Goal: Information Seeking & Learning: Learn about a topic

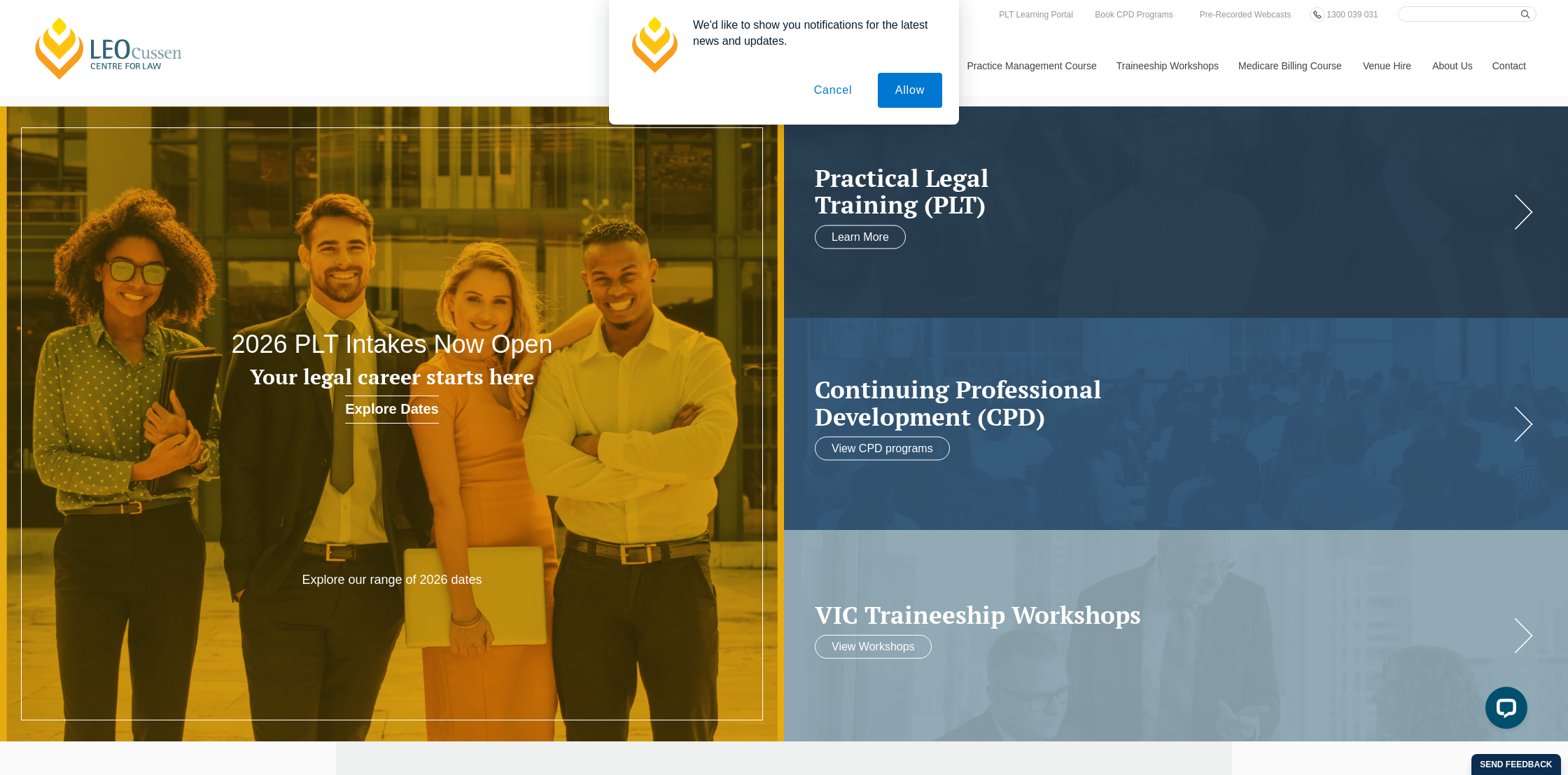
click at [824, 91] on button "Cancel" at bounding box center [834, 90] width 73 height 35
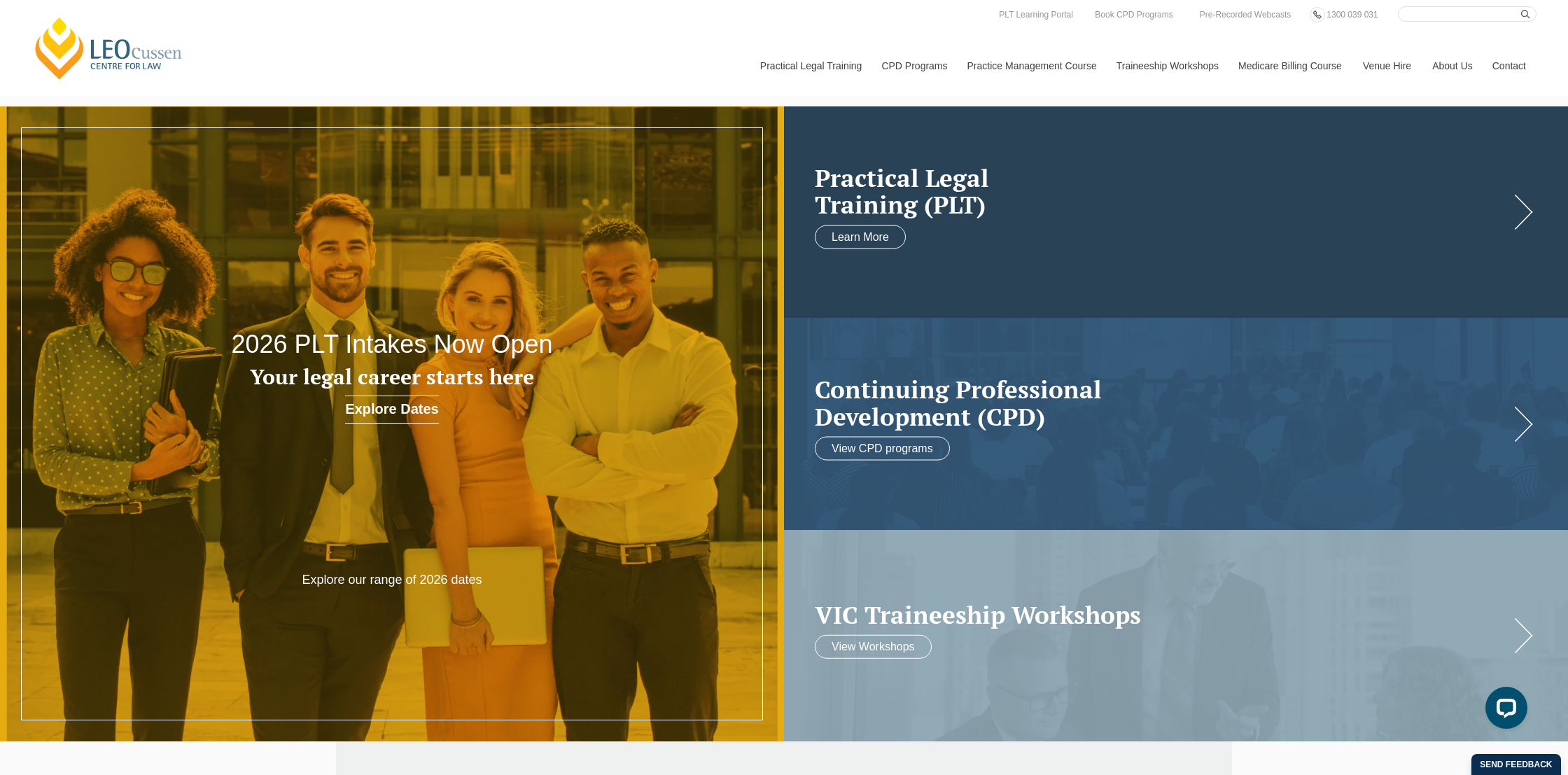
scroll to position [2, 0]
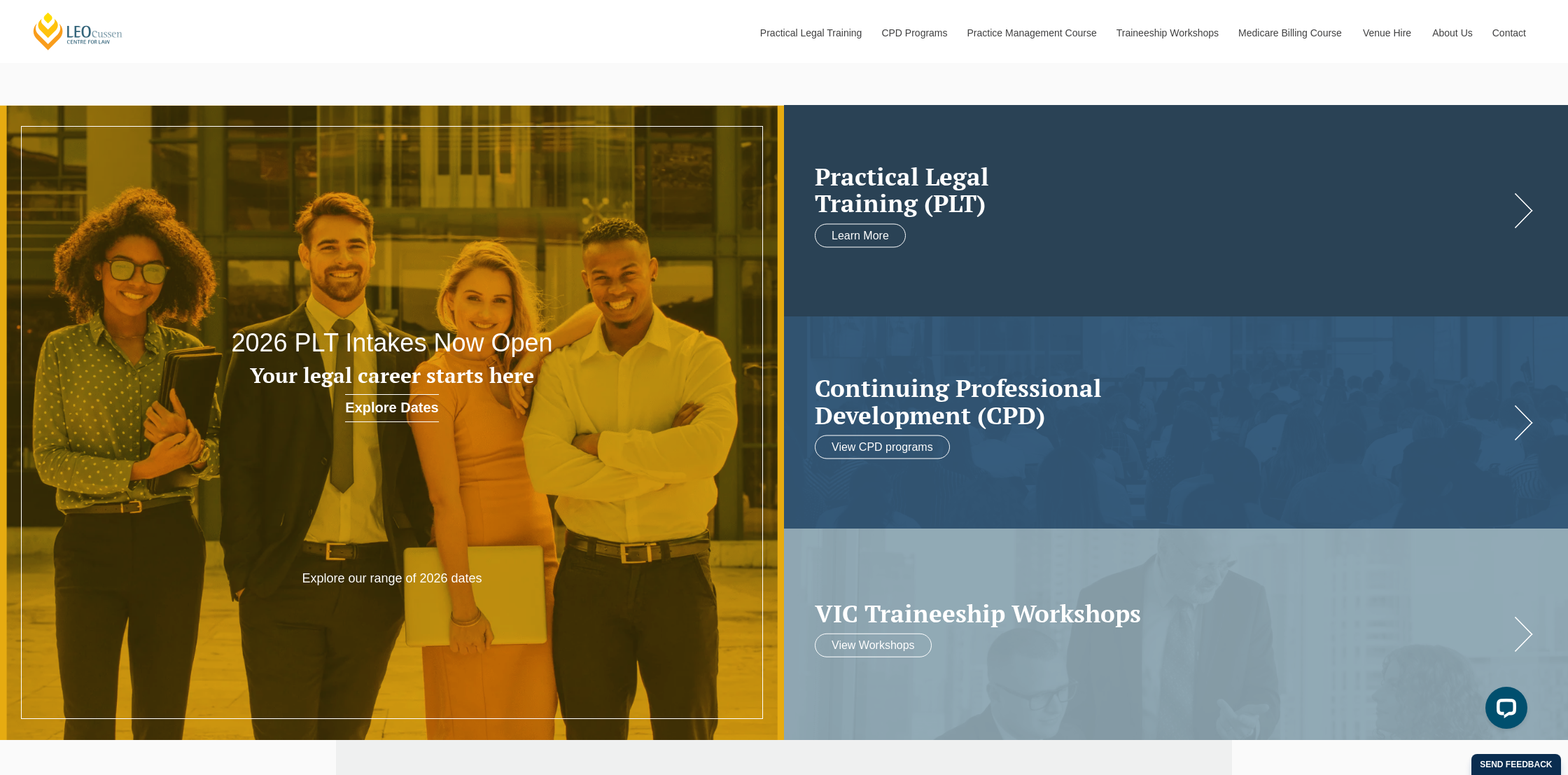
click at [897, 186] on h2 "Practical Legal Training (PLT)" at bounding box center [1162, 189] width 695 height 54
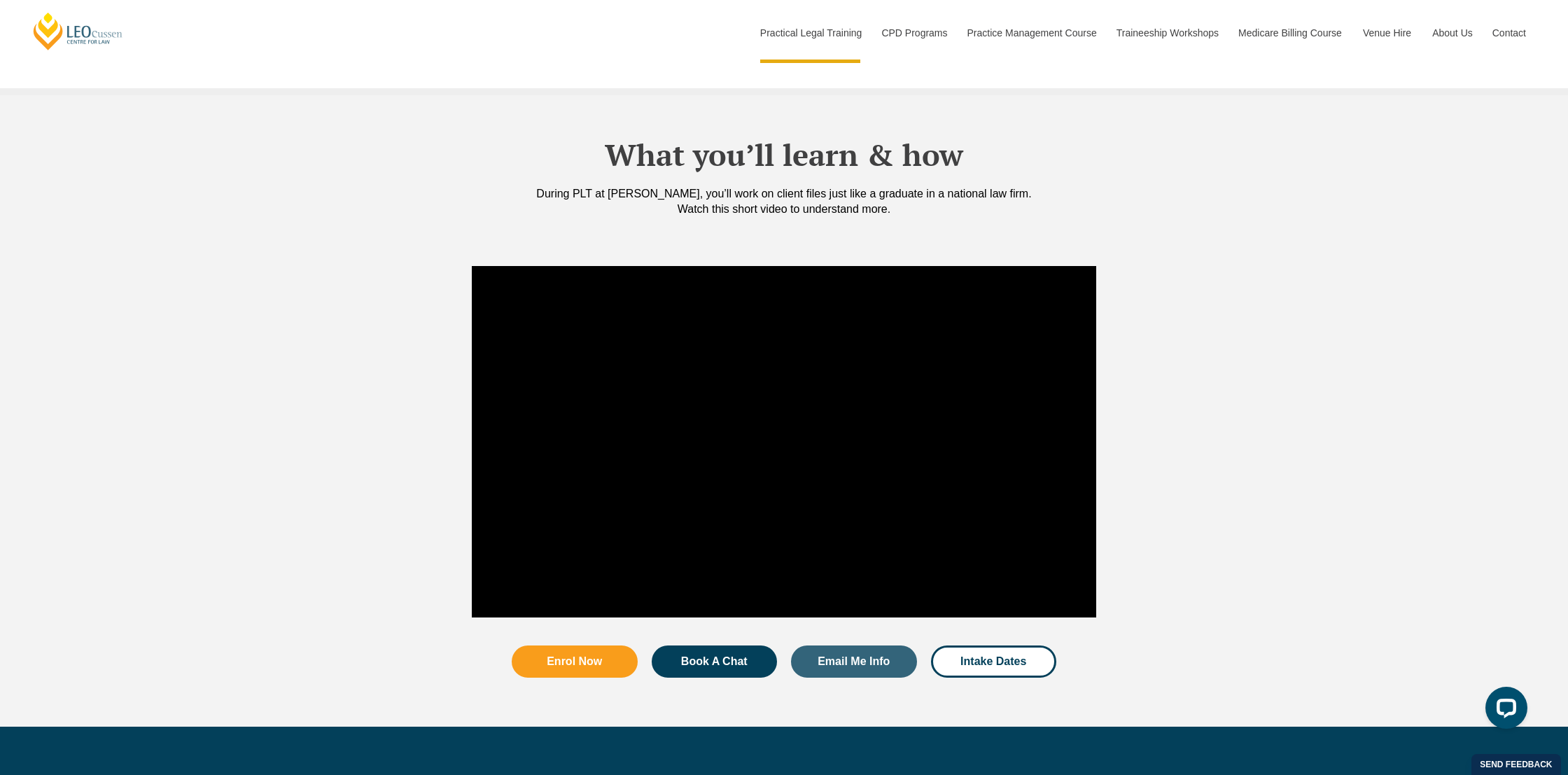
scroll to position [1309, 0]
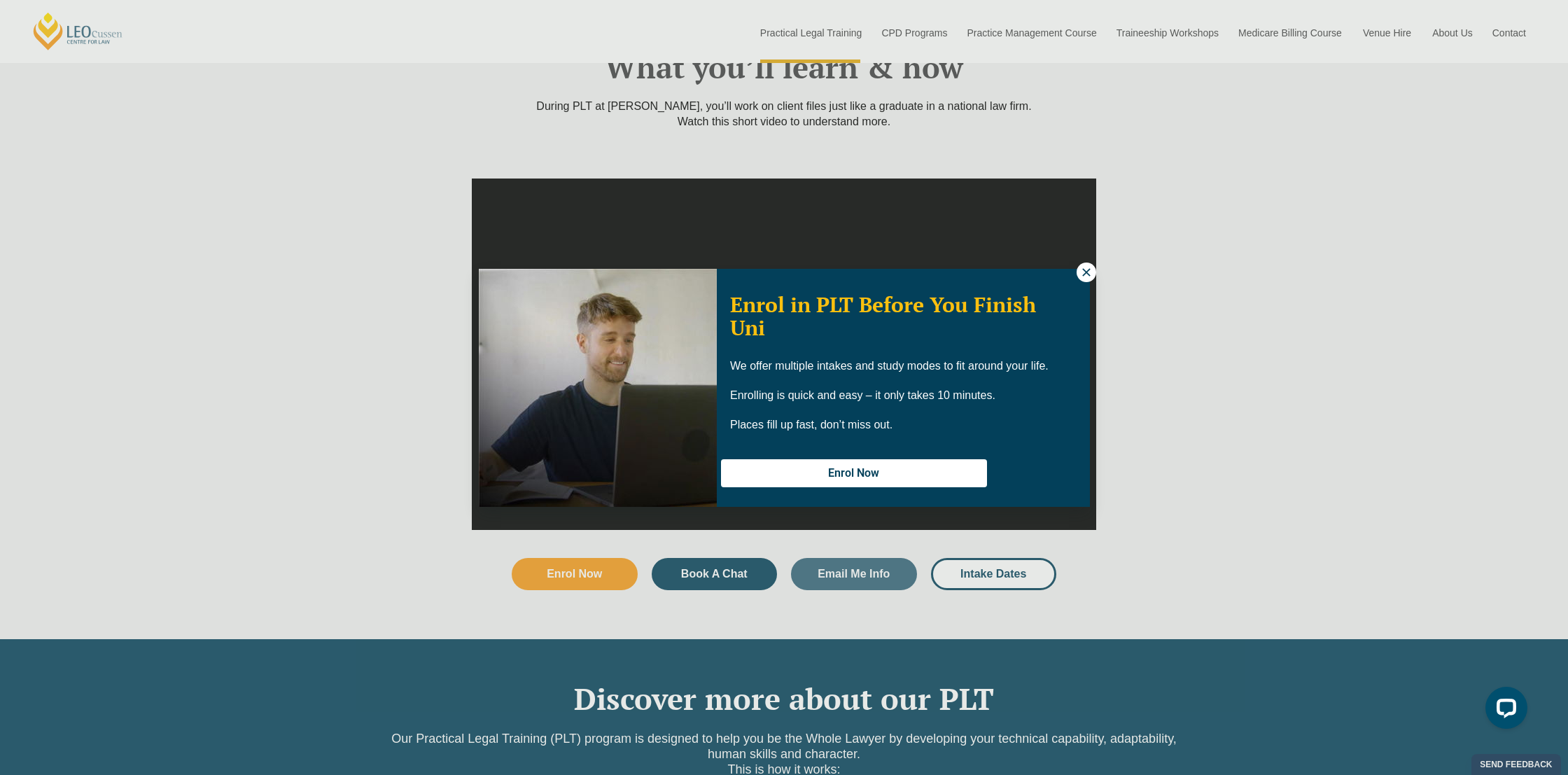
click at [1089, 272] on icon at bounding box center [1086, 272] width 12 height 12
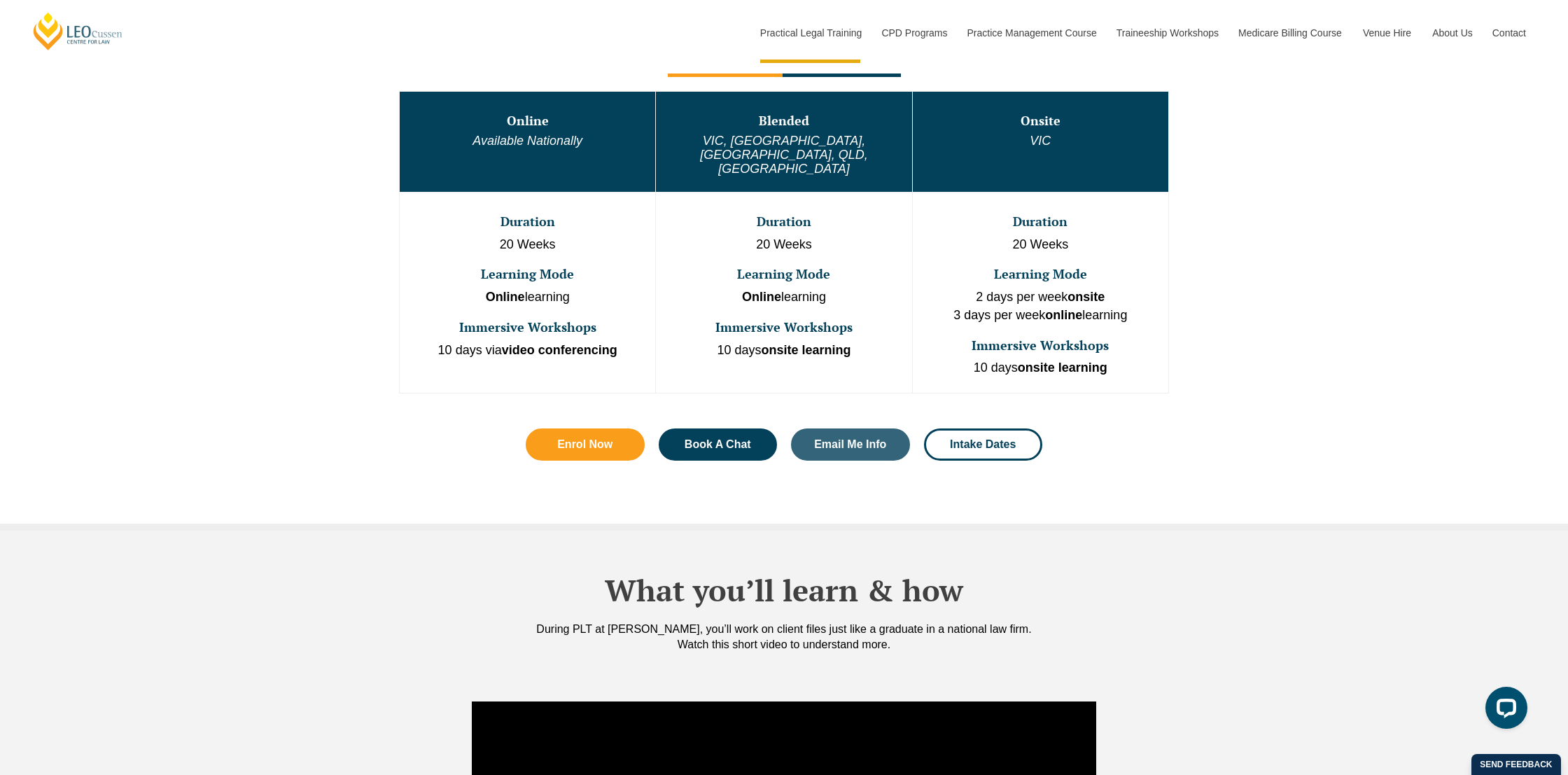
scroll to position [787, 0]
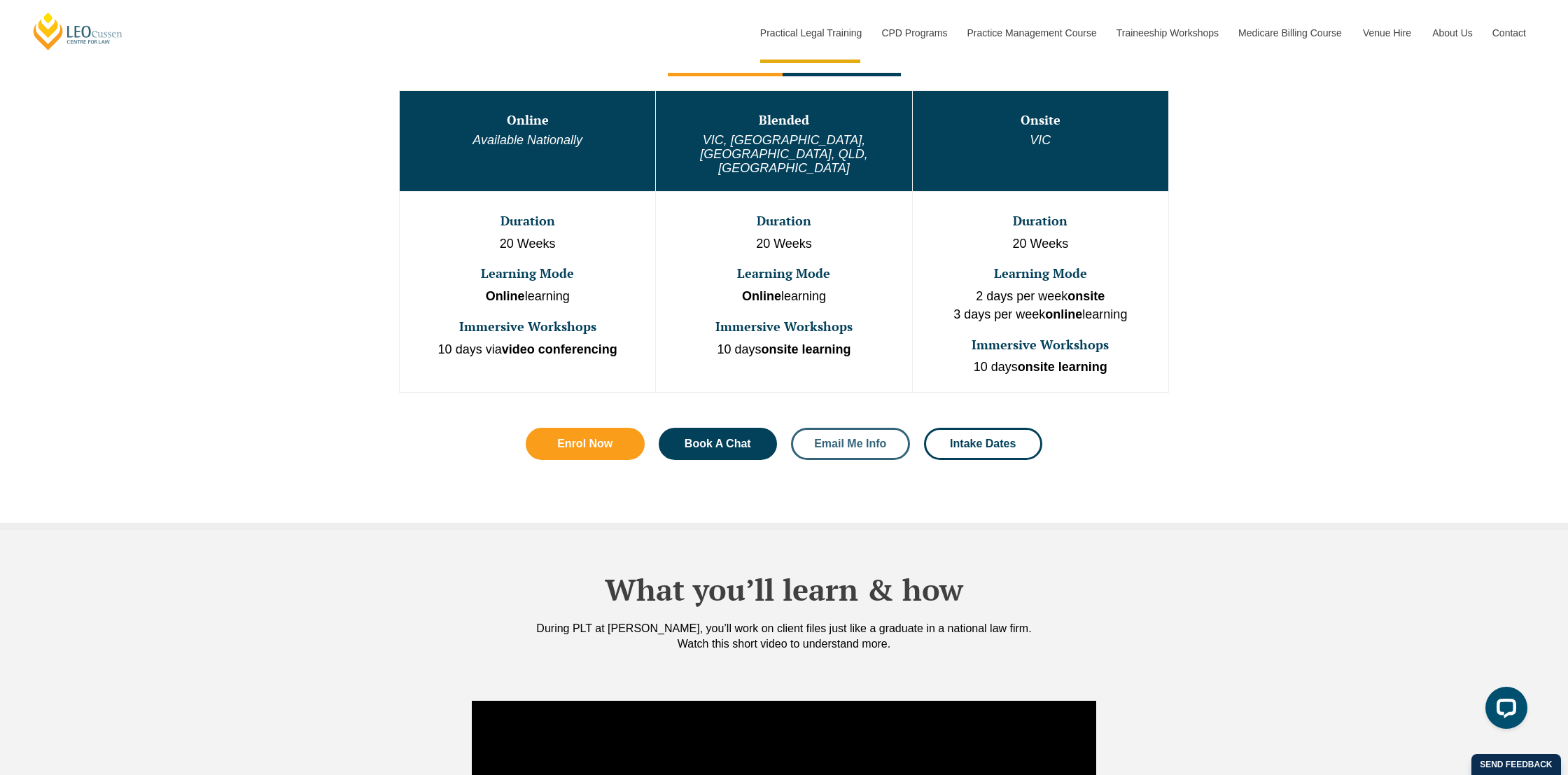
click at [874, 438] on span "Email Me Info" at bounding box center [850, 444] width 72 height 11
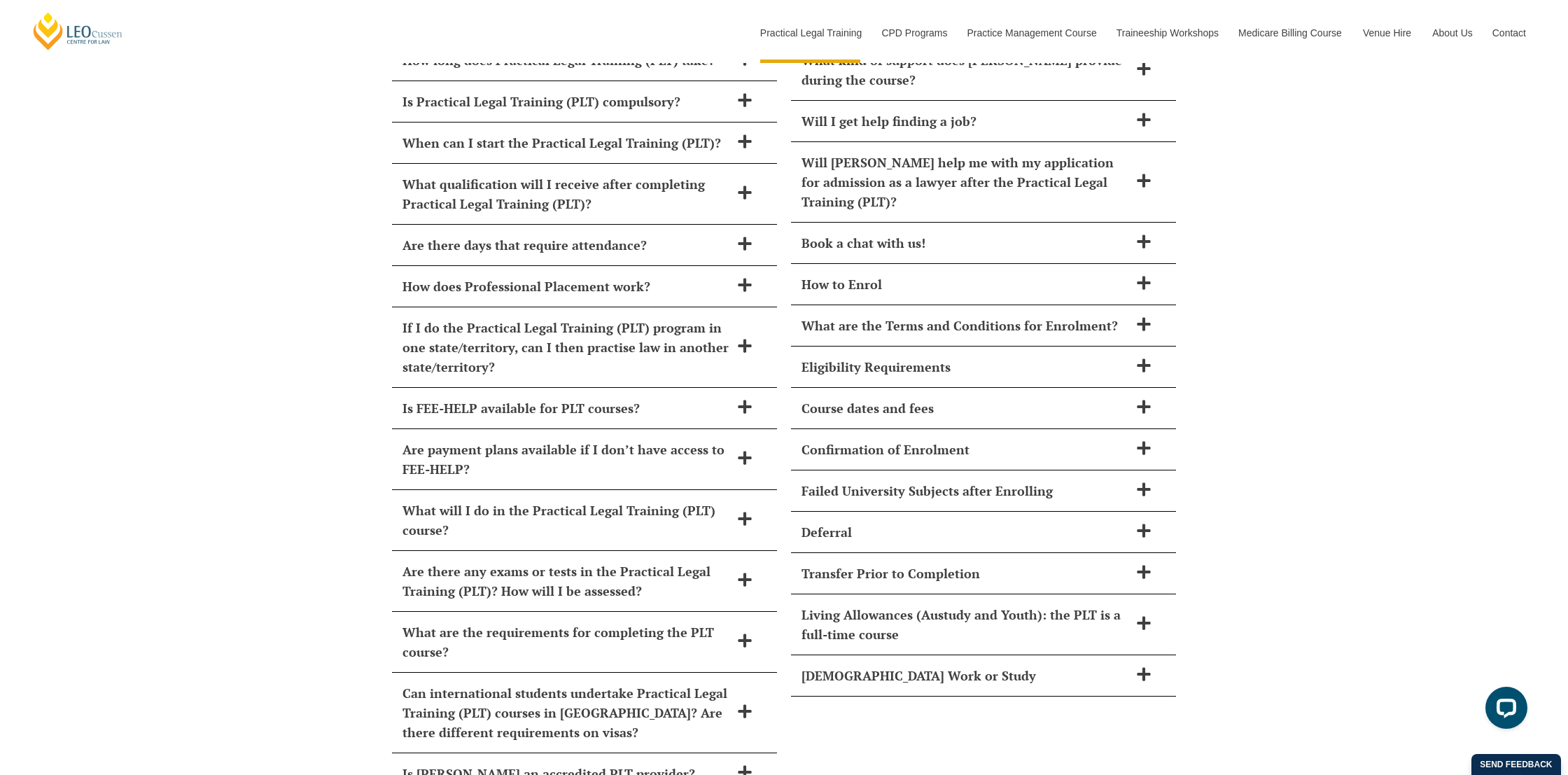
scroll to position [6527, 0]
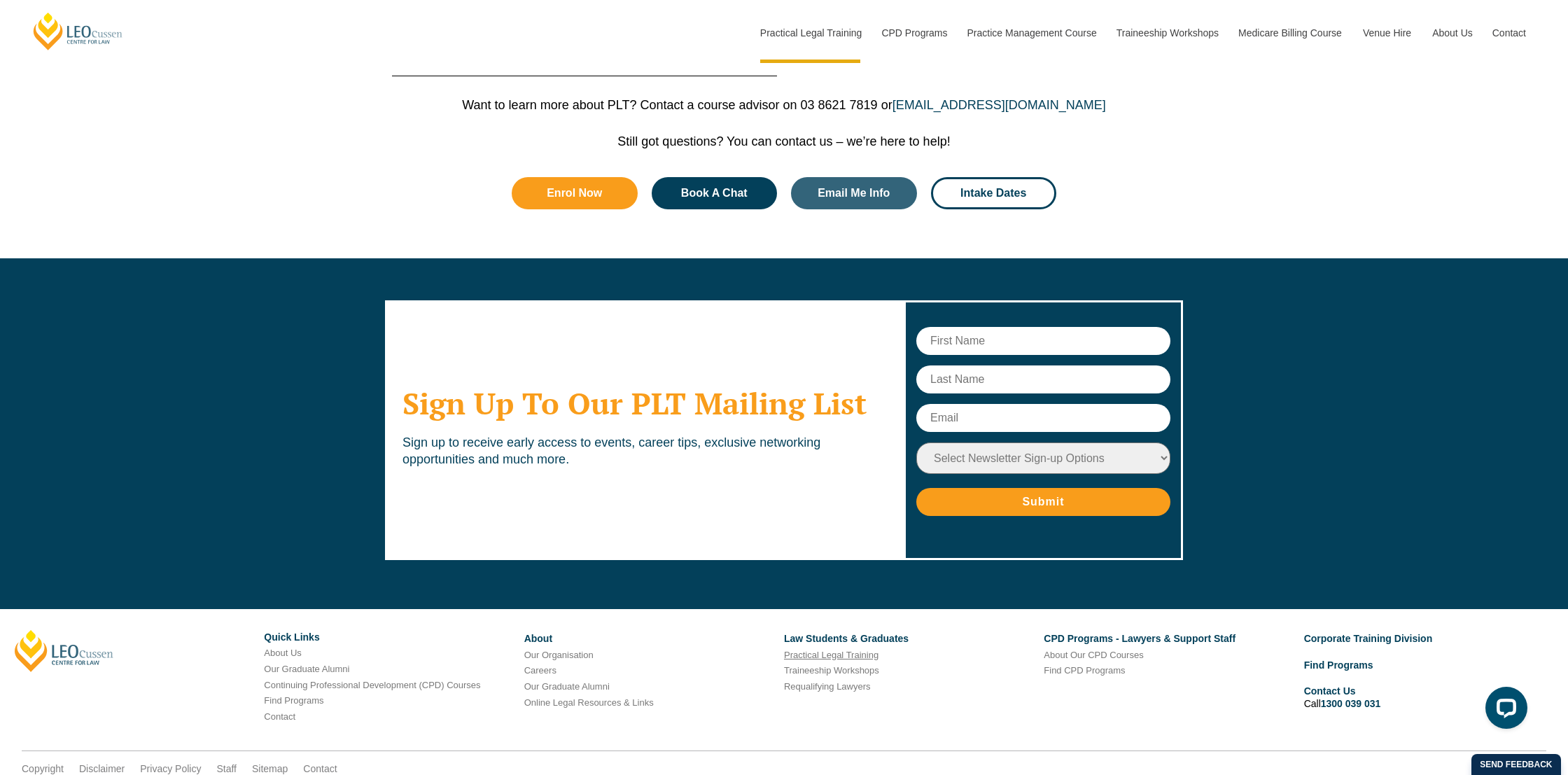
click at [848, 649] on link "Practical Legal Training" at bounding box center [831, 654] width 94 height 10
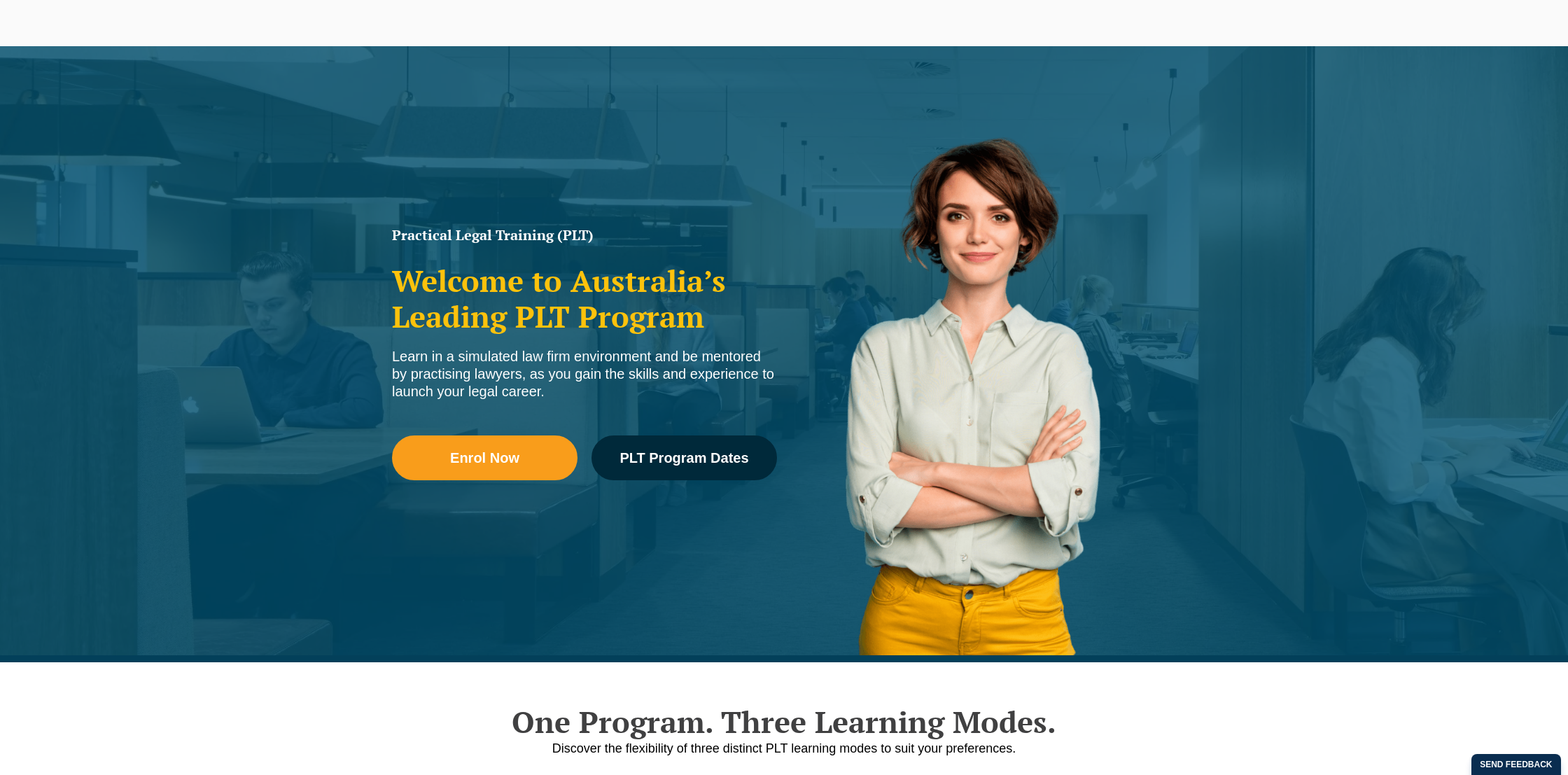
scroll to position [51, 0]
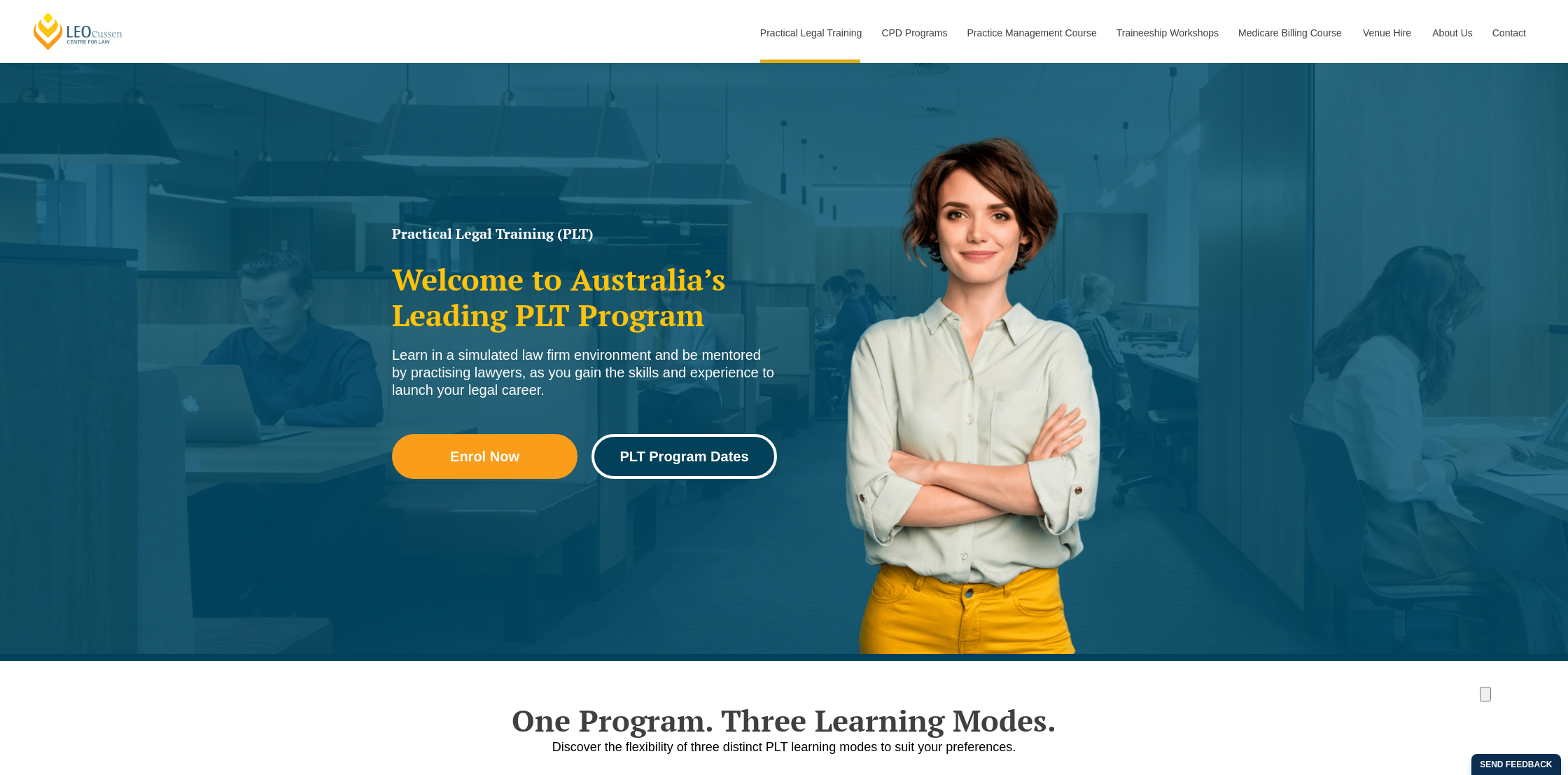
click at [703, 466] on link "PLT Program Dates" at bounding box center [685, 456] width 186 height 44
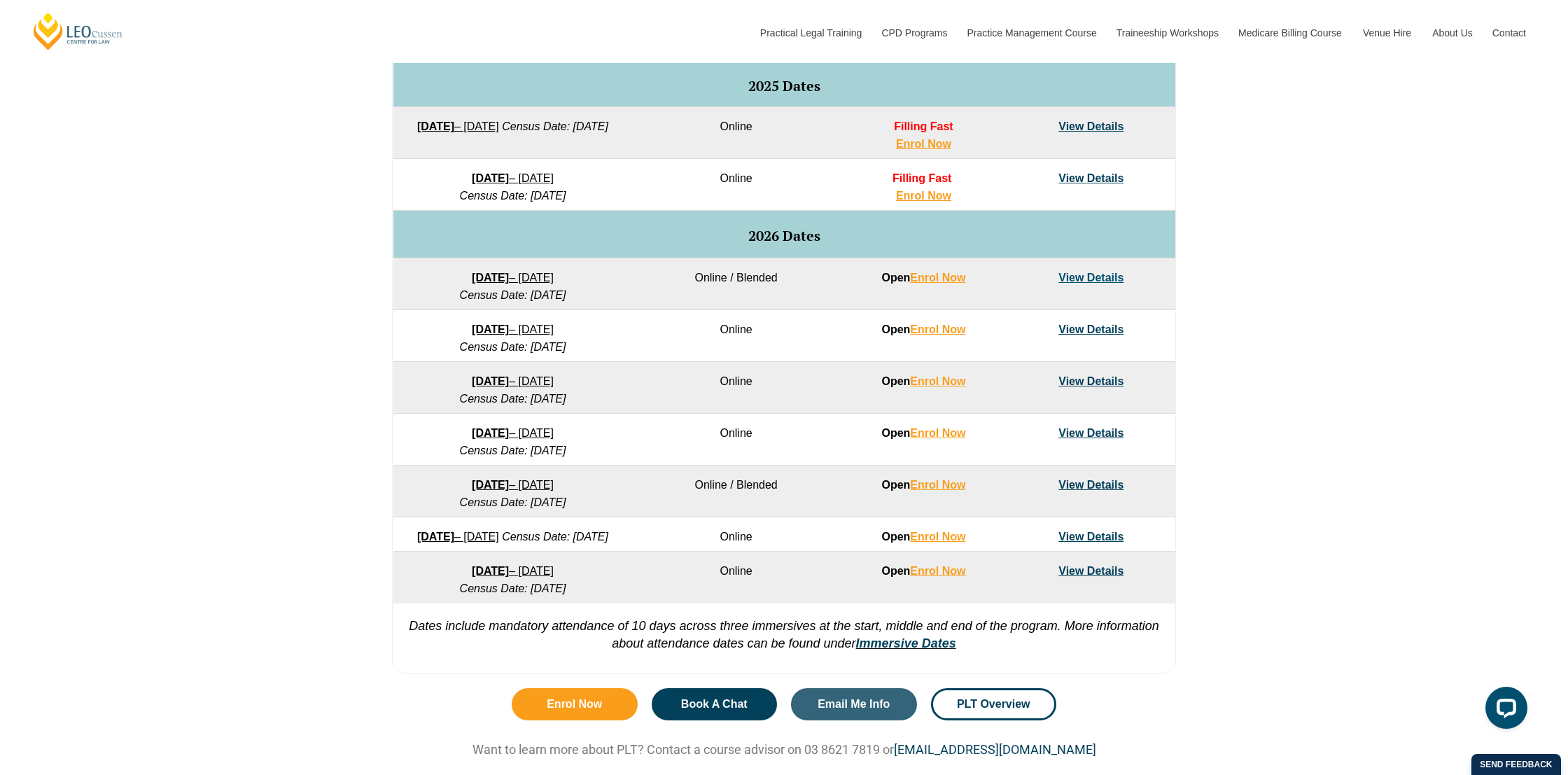
scroll to position [734, 0]
click at [1030, 710] on span "PLT Overview" at bounding box center [993, 704] width 73 height 11
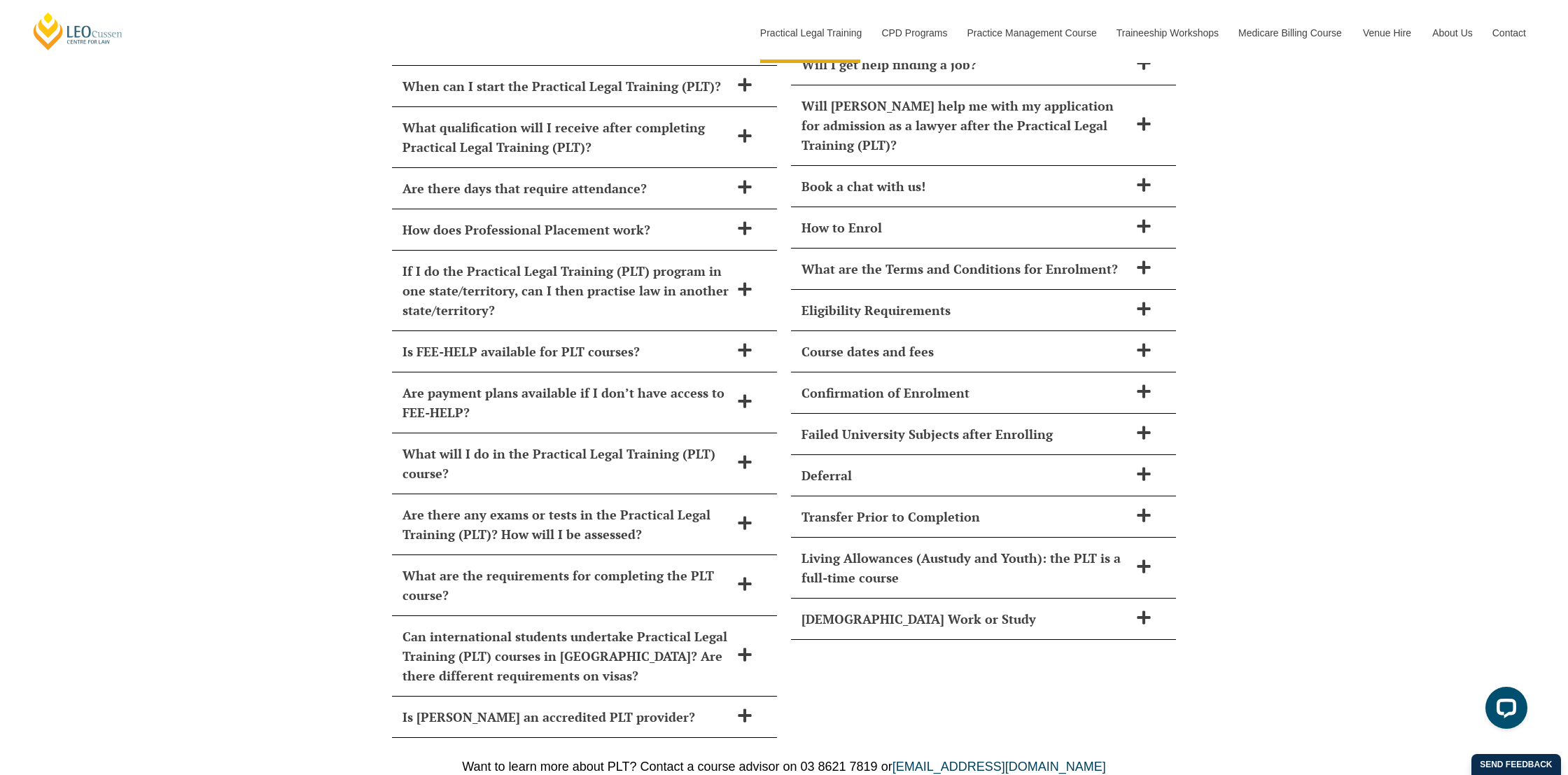
scroll to position [5968, 0]
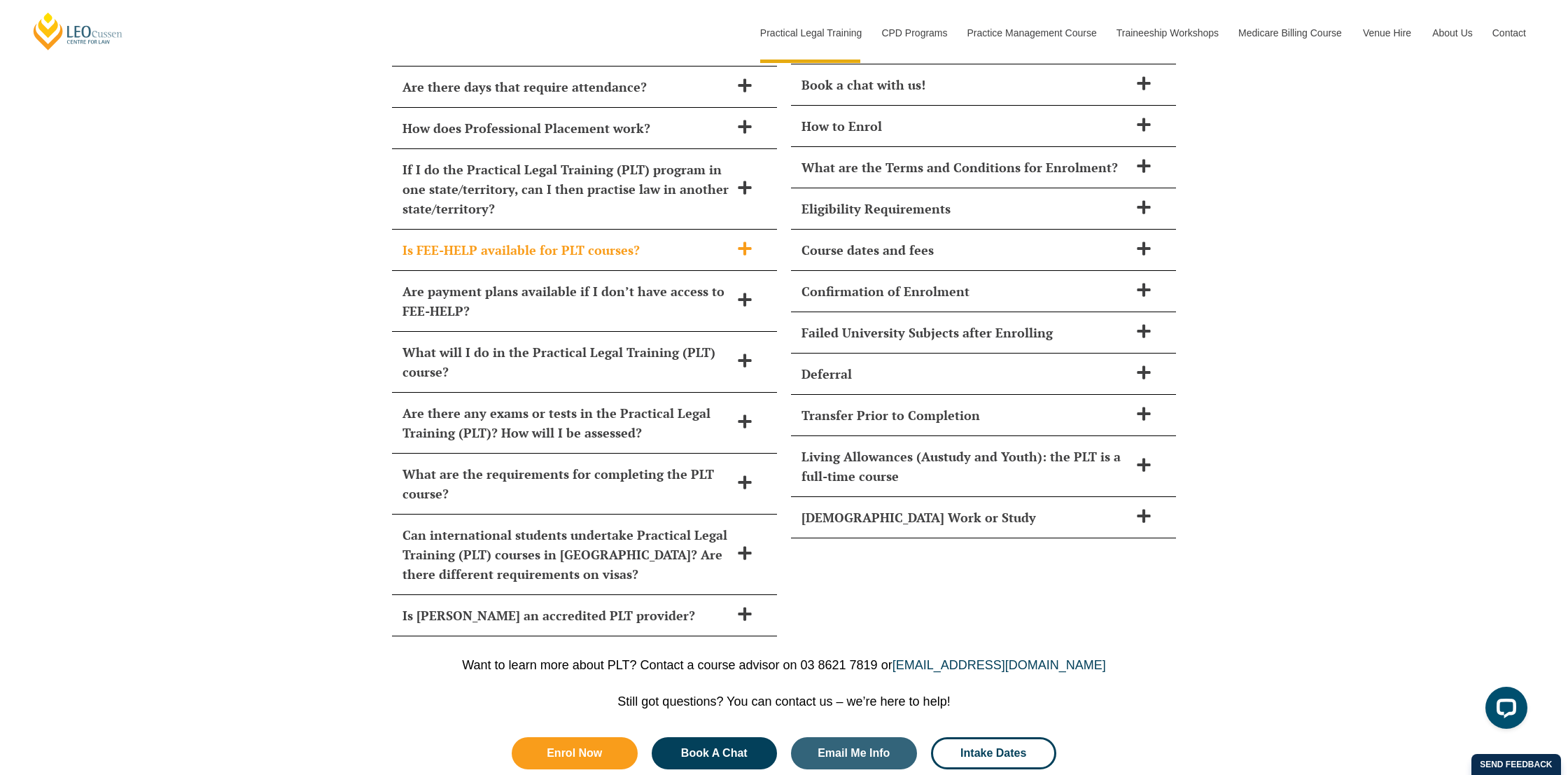
click at [745, 242] on icon at bounding box center [744, 248] width 13 height 13
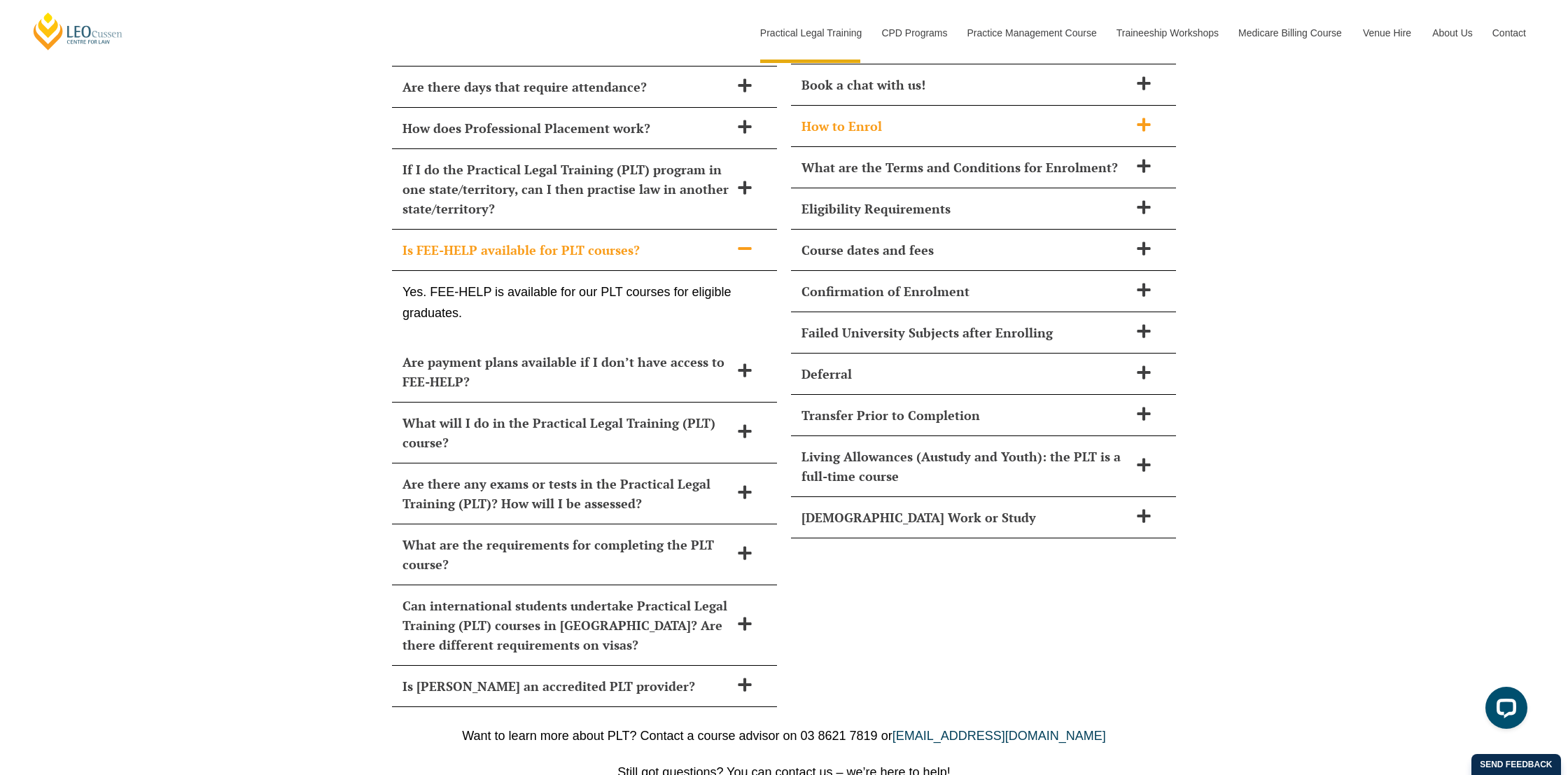
click at [1148, 117] on icon at bounding box center [1144, 125] width 16 height 16
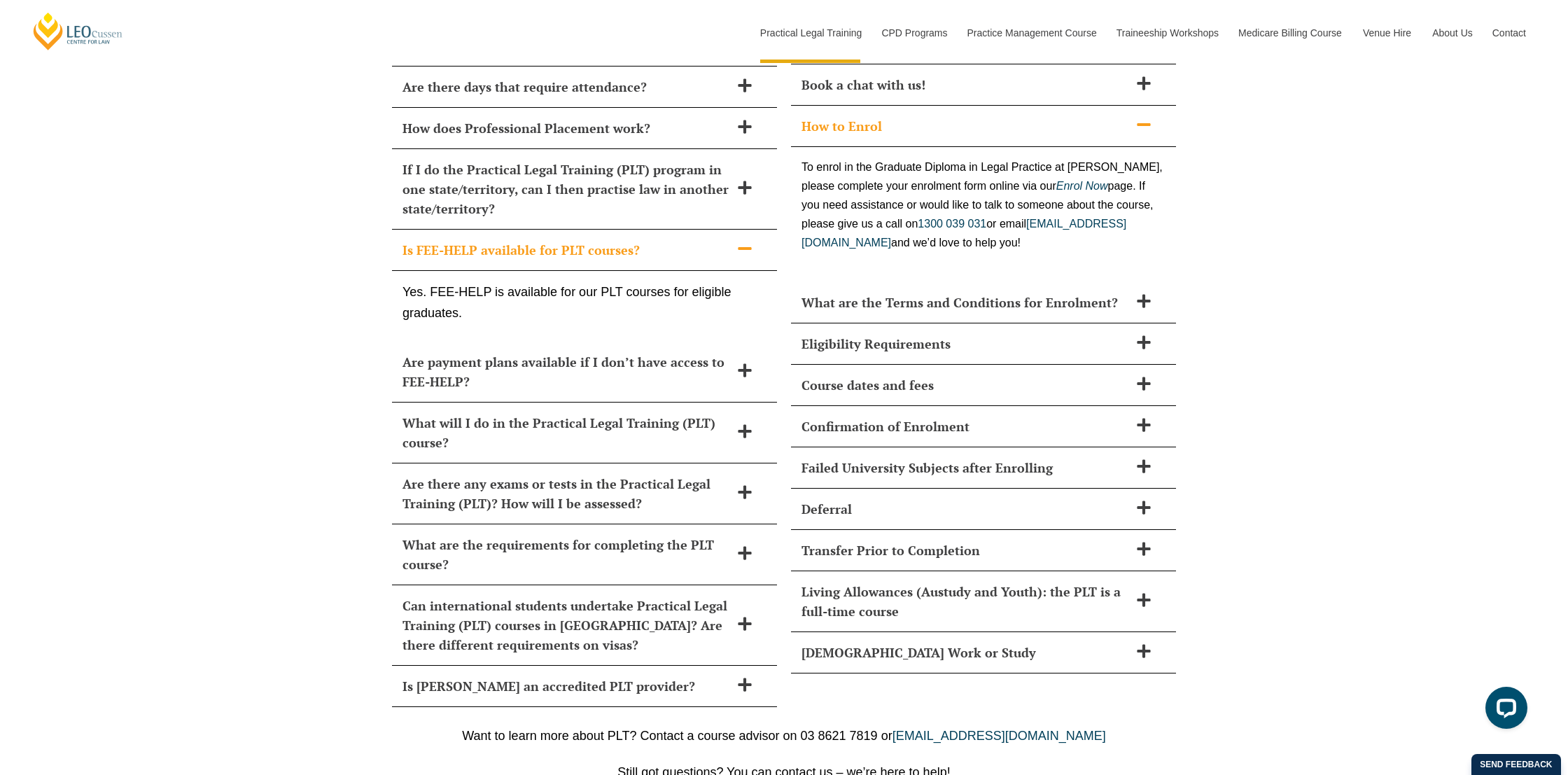
click at [1148, 117] on icon at bounding box center [1144, 125] width 16 height 16
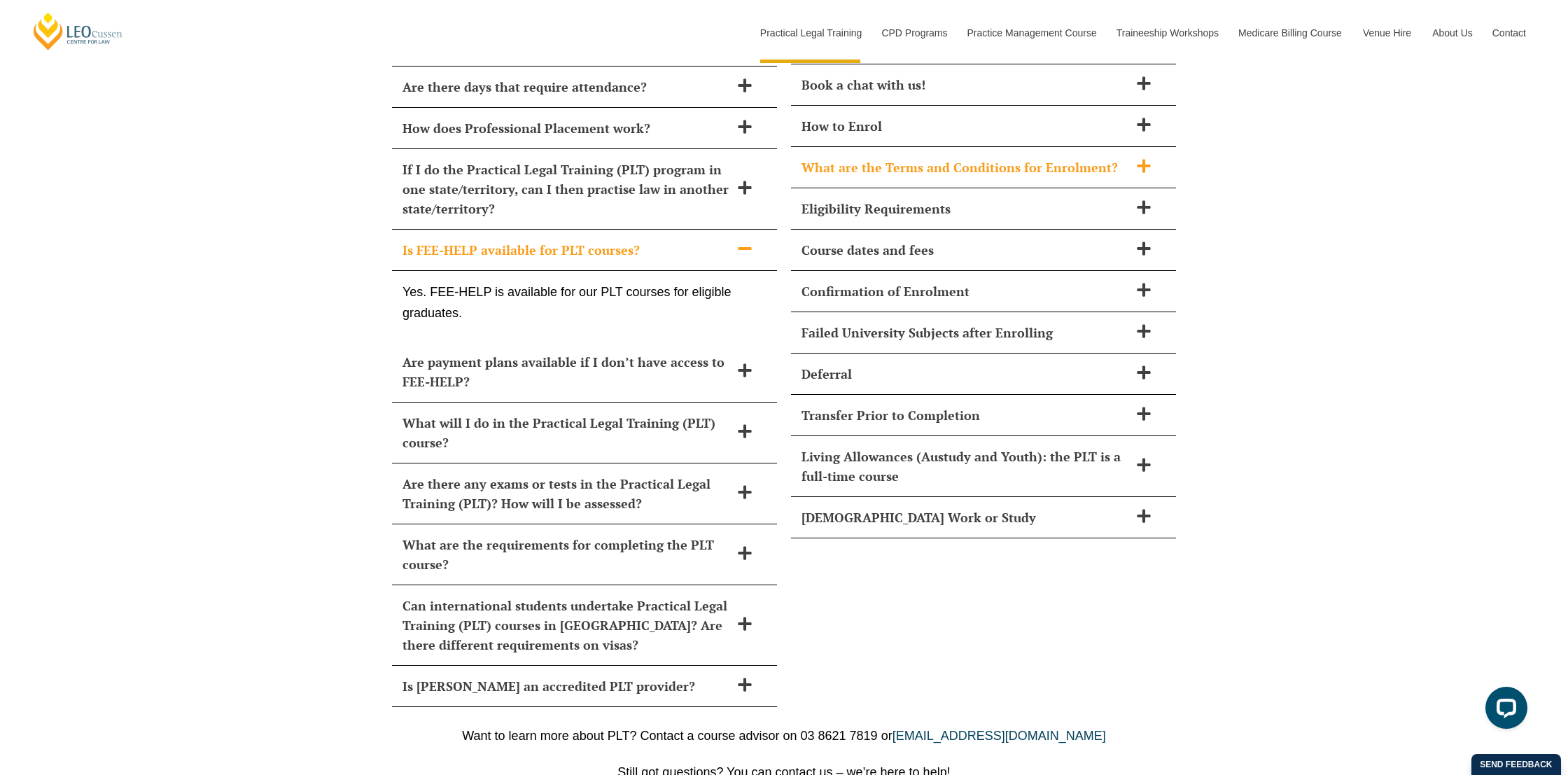
click at [1146, 158] on icon at bounding box center [1144, 166] width 16 height 16
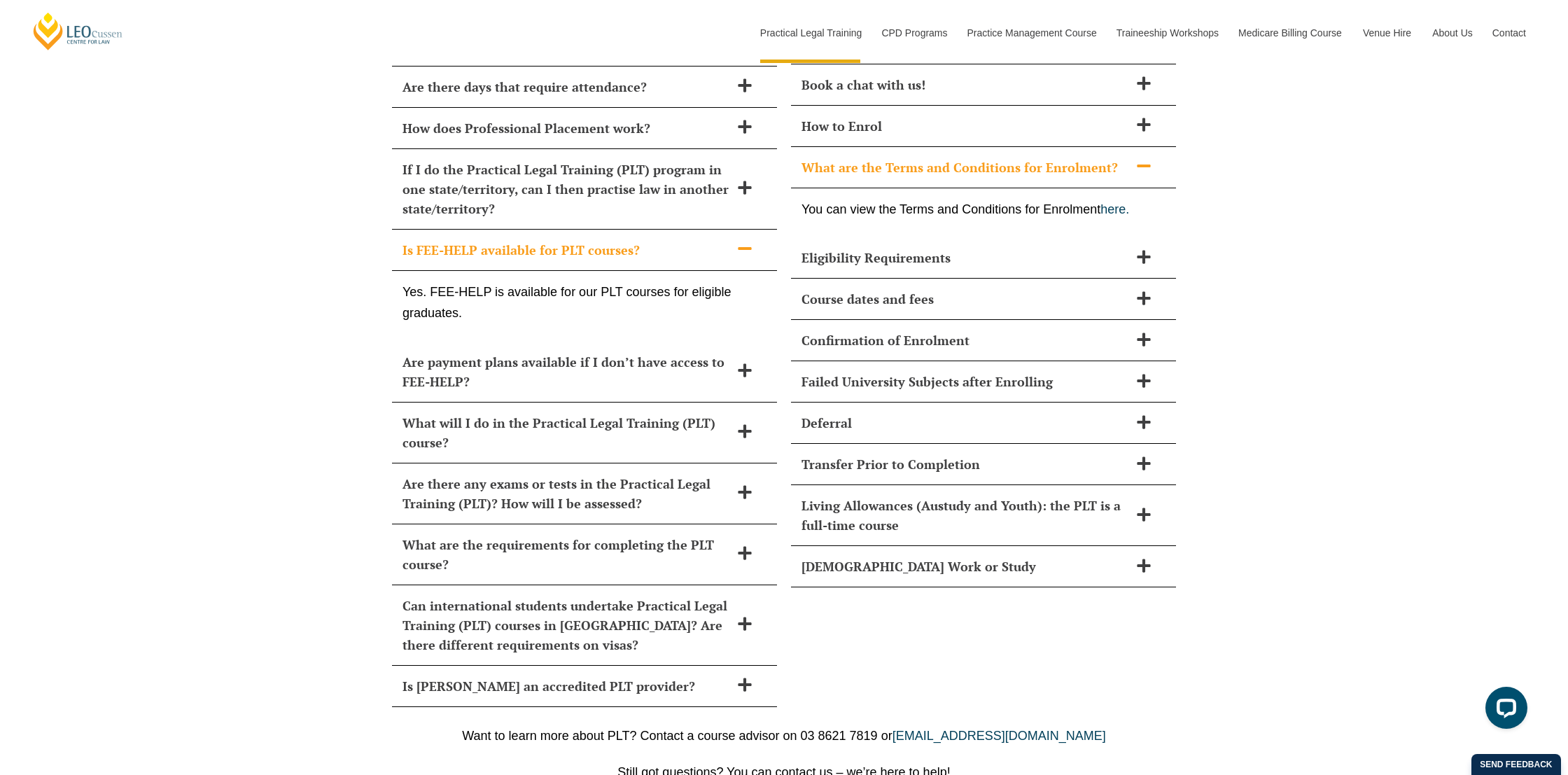
click at [1144, 165] on icon at bounding box center [1143, 166] width 13 height 3
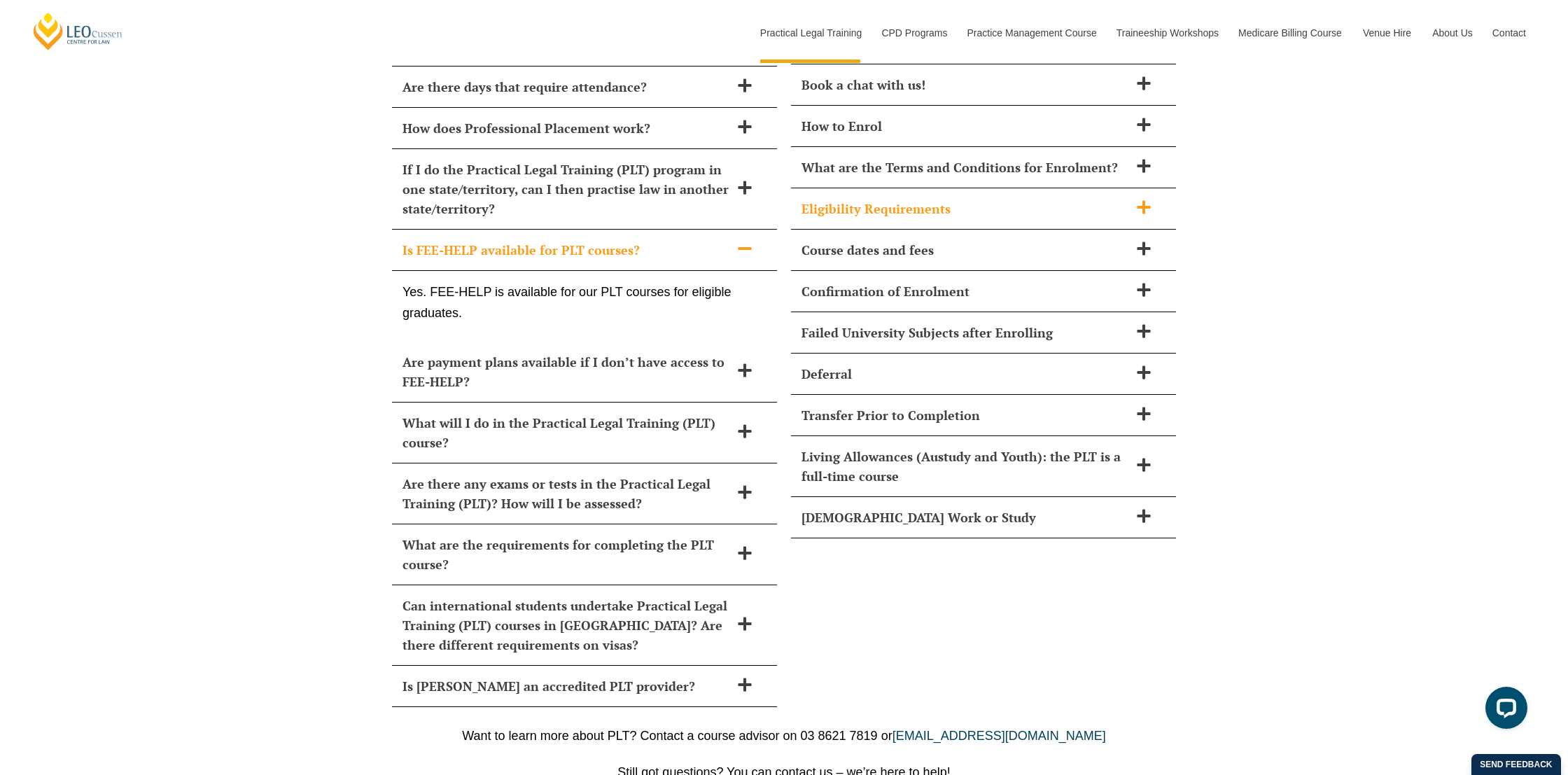
click at [1145, 200] on icon at bounding box center [1143, 207] width 13 height 13
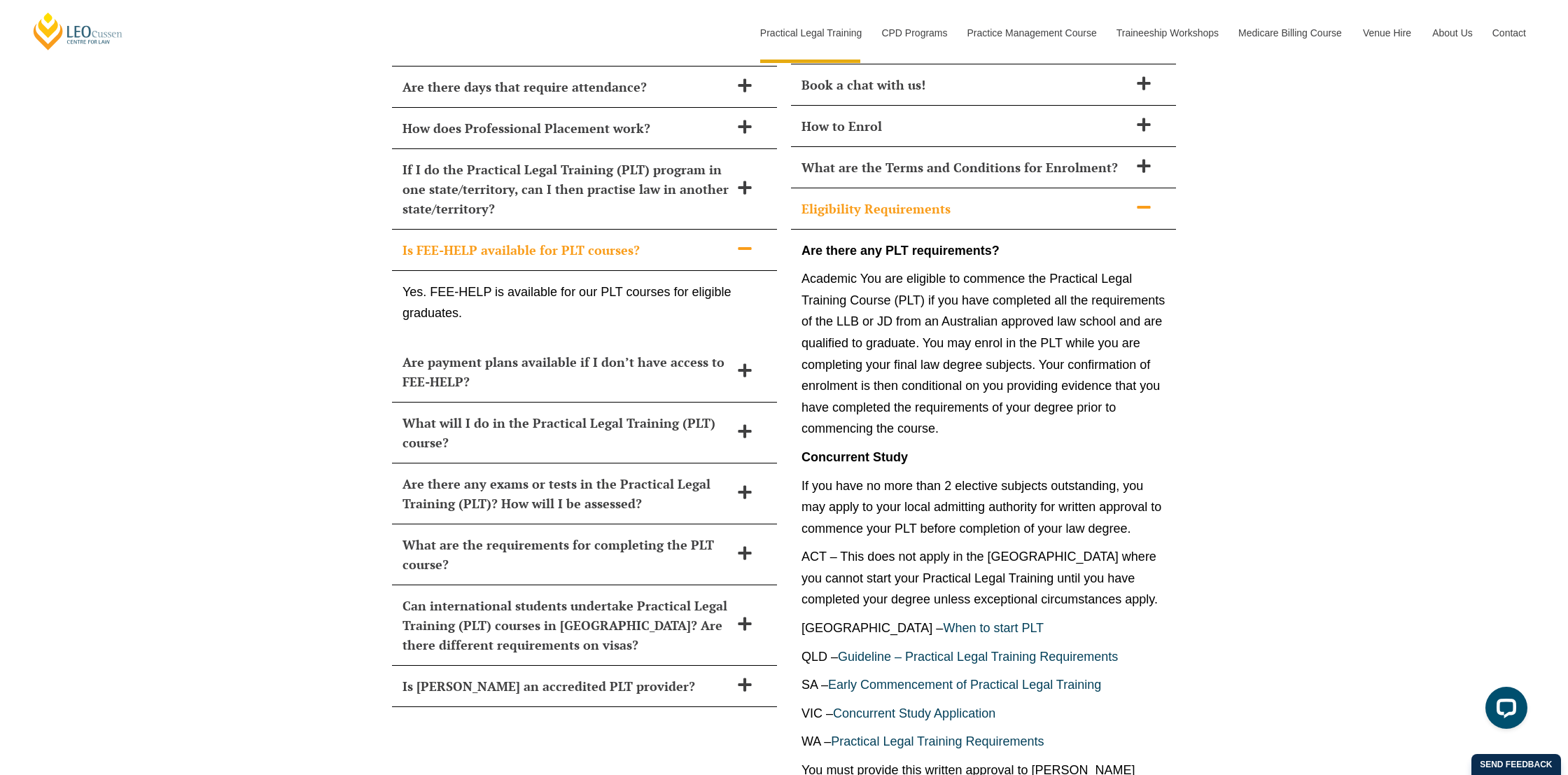
click at [1148, 200] on icon at bounding box center [1144, 207] width 16 height 16
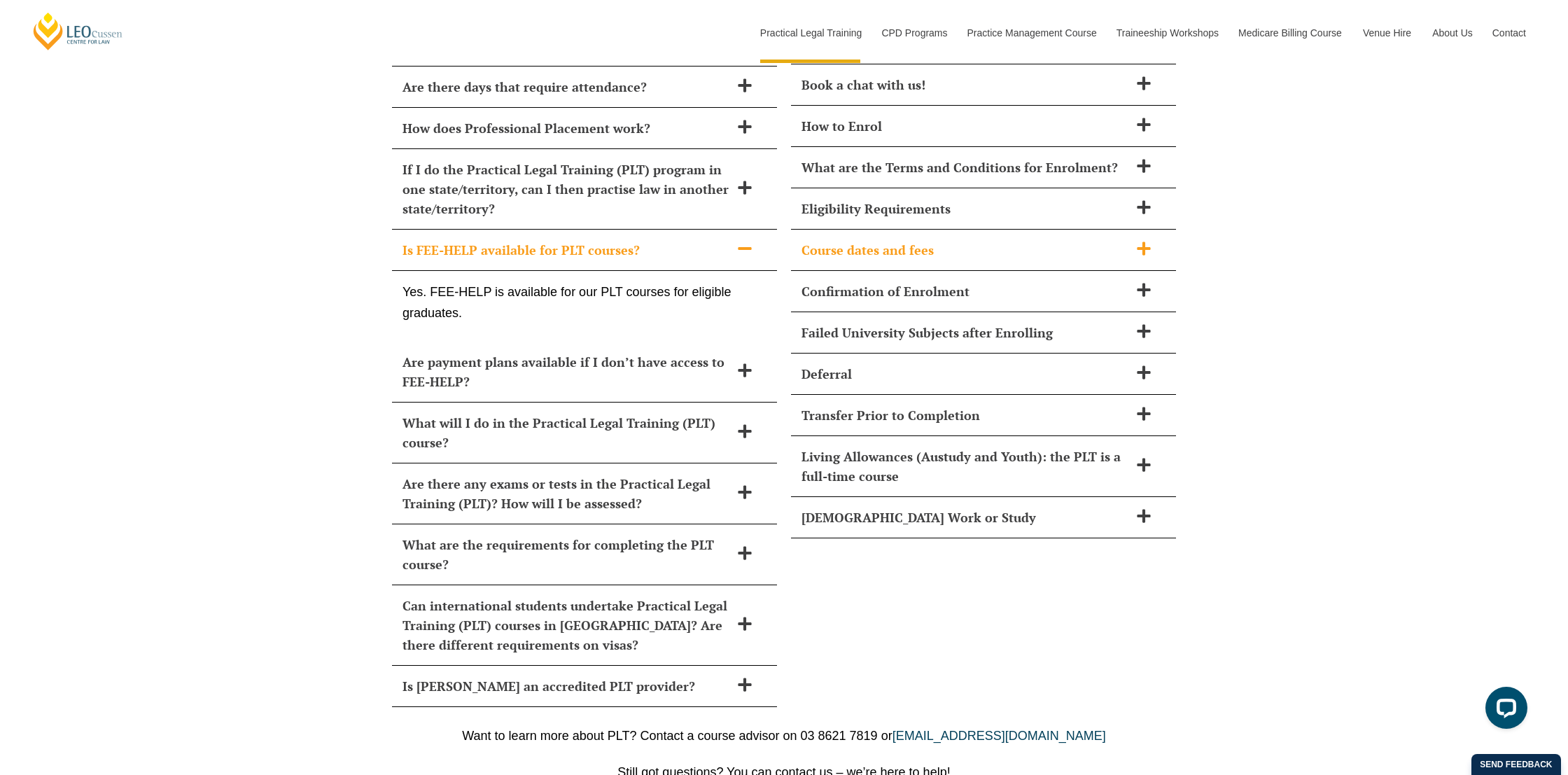
click at [1143, 242] on icon at bounding box center [1143, 248] width 13 height 13
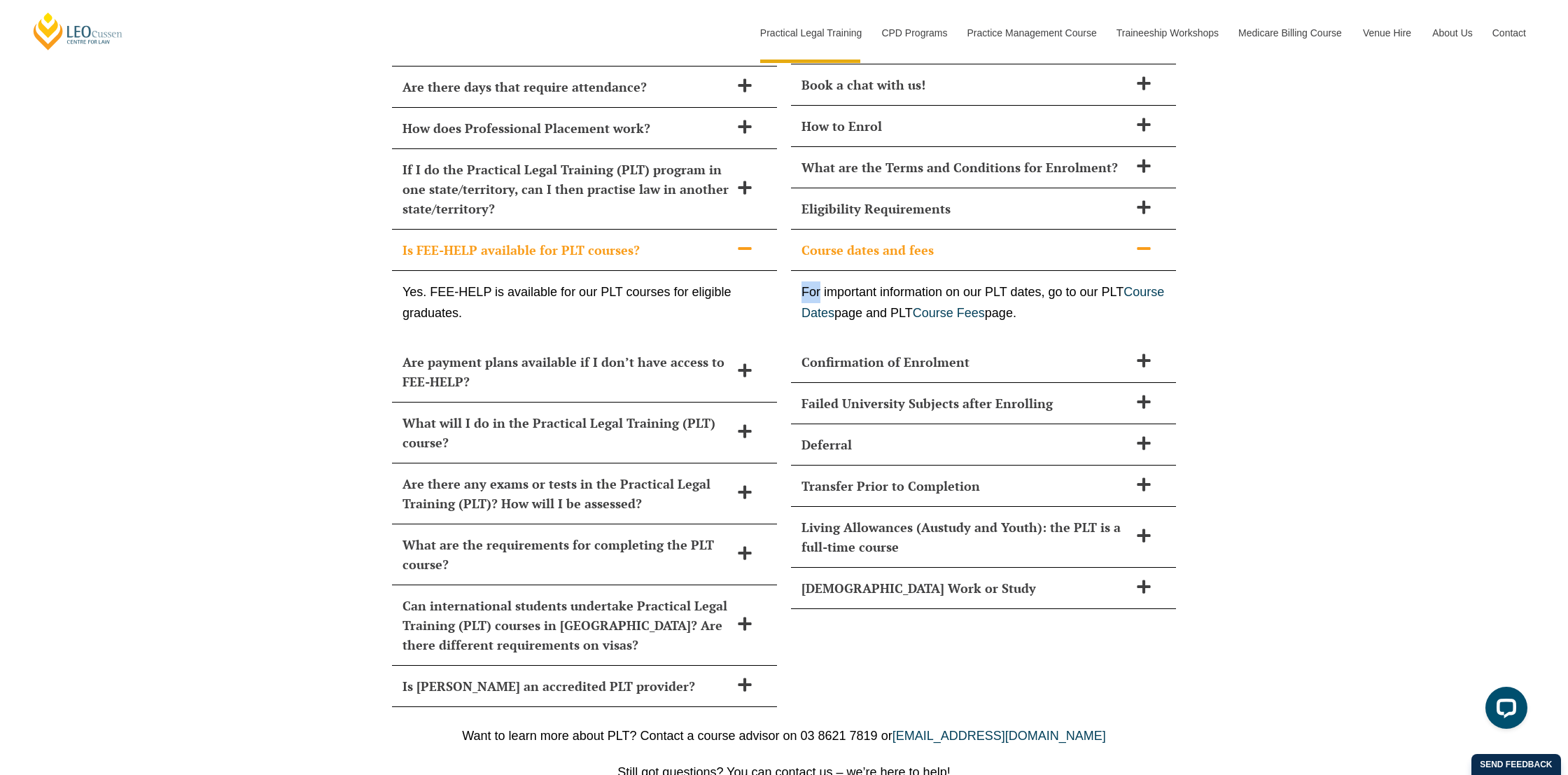
click at [1143, 247] on icon at bounding box center [1143, 249] width 13 height 3
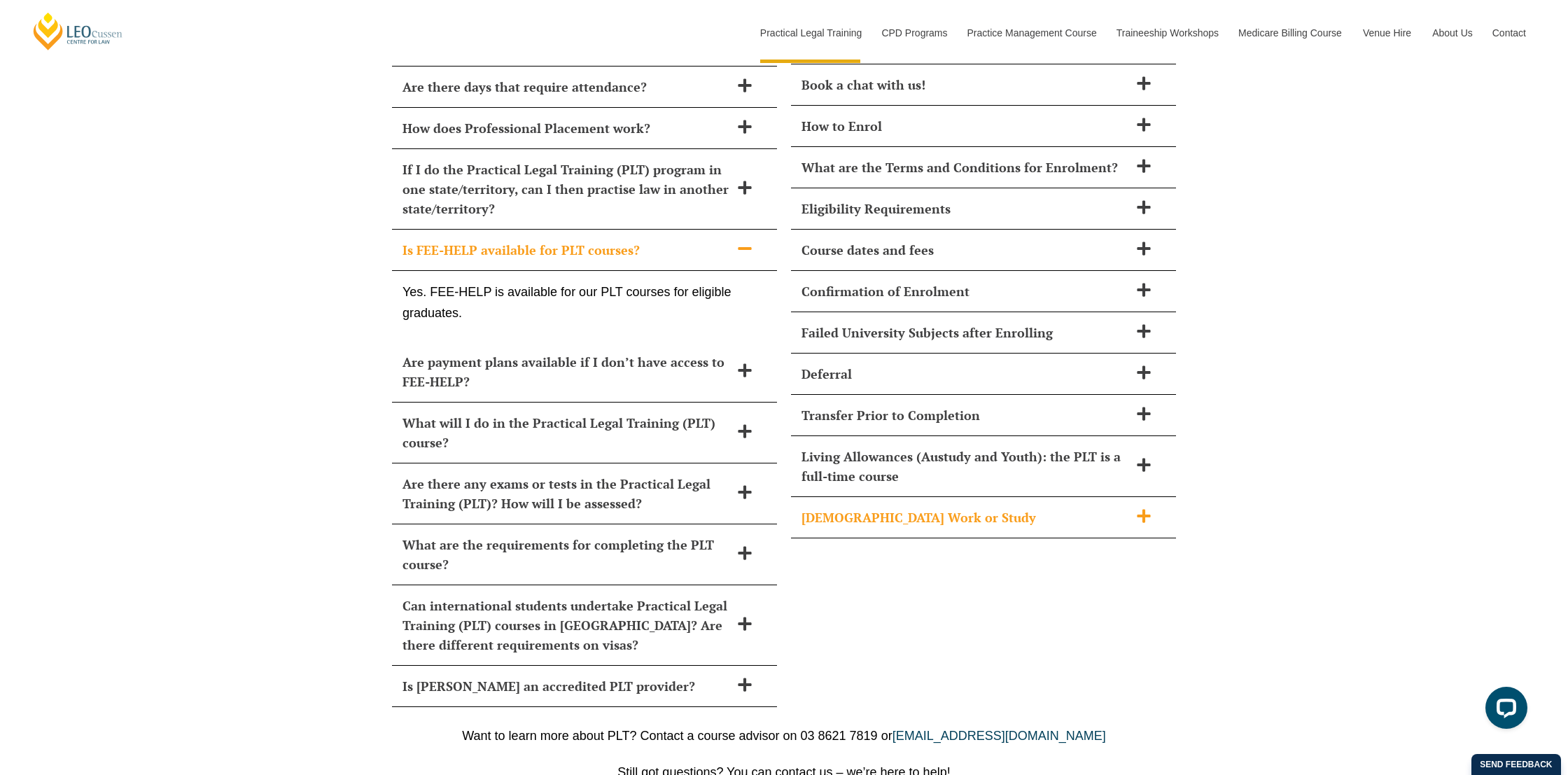
click at [1150, 508] on icon at bounding box center [1144, 516] width 16 height 16
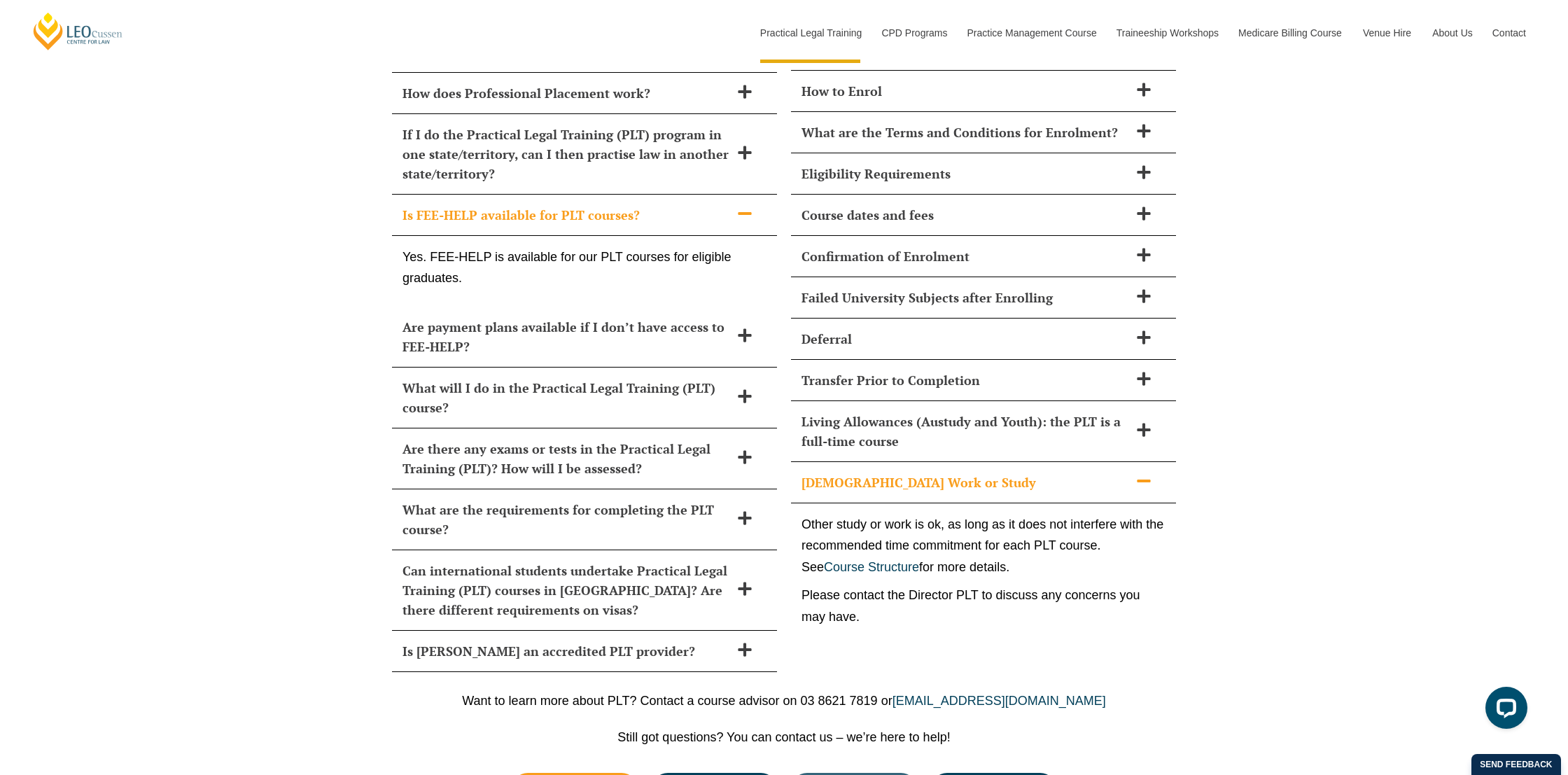
scroll to position [6013, 0]
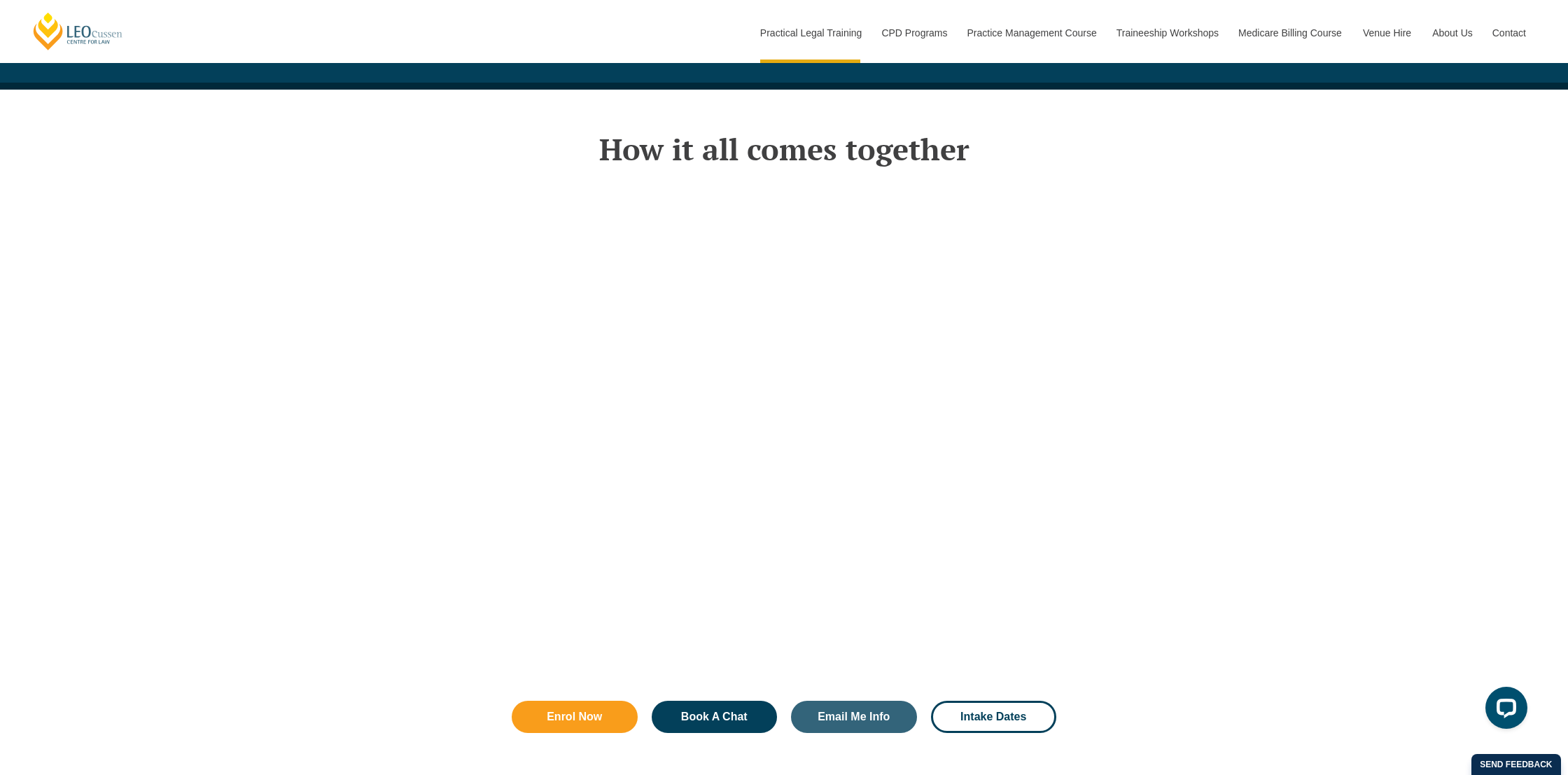
scroll to position [2291, 1]
